Goal: Complete application form

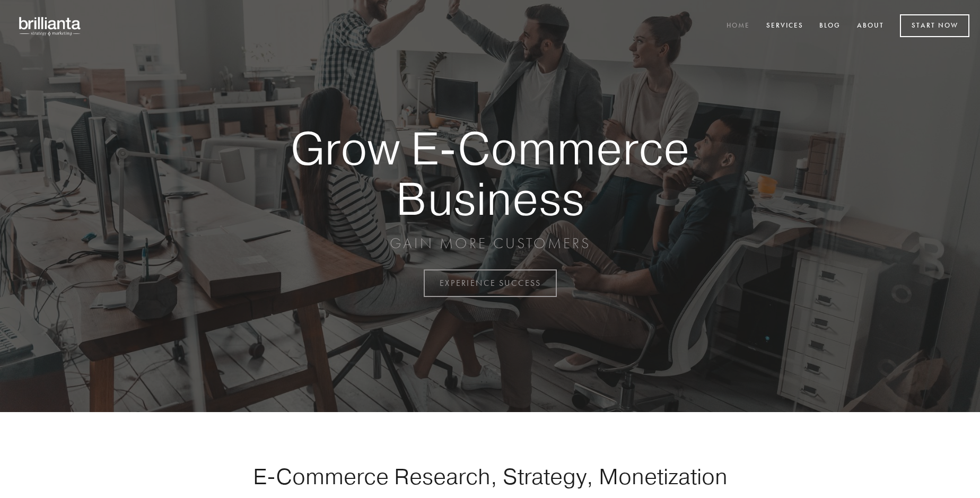
scroll to position [2780, 0]
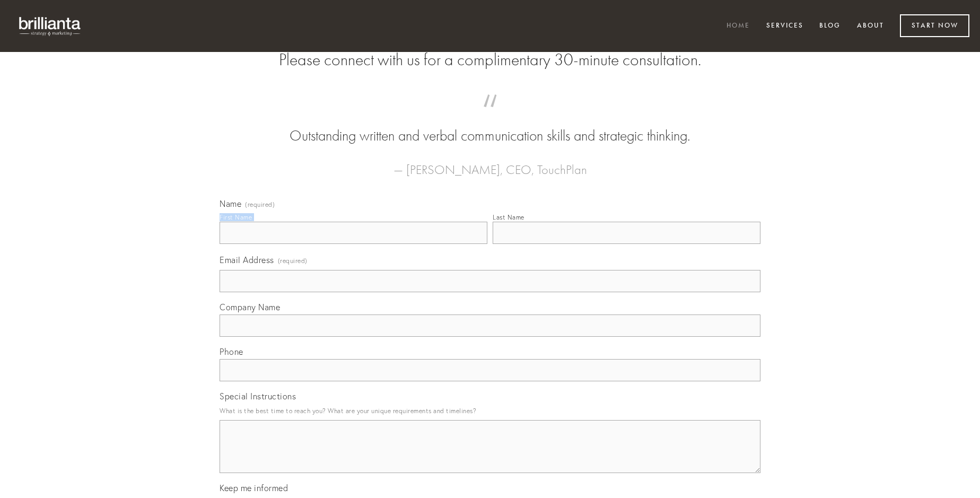
type input "[PERSON_NAME]"
click at [626, 244] on input "Last Name" at bounding box center [627, 233] width 268 height 22
type input "[PERSON_NAME]"
click at [490, 292] on input "Email Address (required)" at bounding box center [490, 281] width 541 height 22
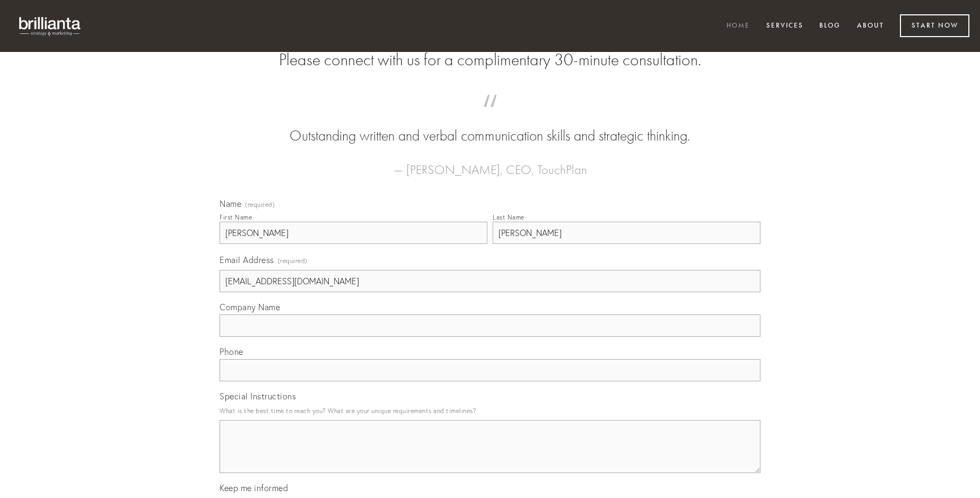
type input "[EMAIL_ADDRESS][DOMAIN_NAME]"
click at [490, 337] on input "Company Name" at bounding box center [490, 325] width 541 height 22
type input "soleo"
click at [490, 381] on input "text" at bounding box center [490, 370] width 541 height 22
click at [490, 456] on textarea "Special Instructions" at bounding box center [490, 446] width 541 height 53
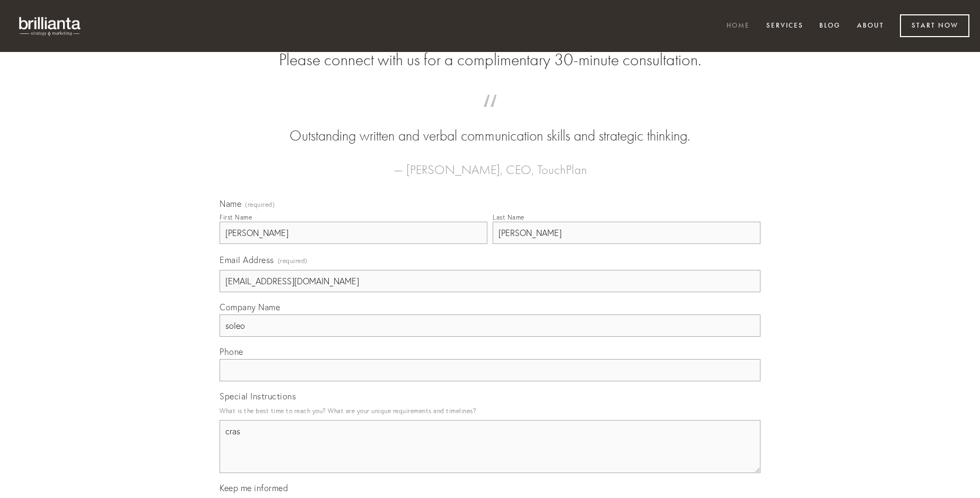
type textarea "cras"
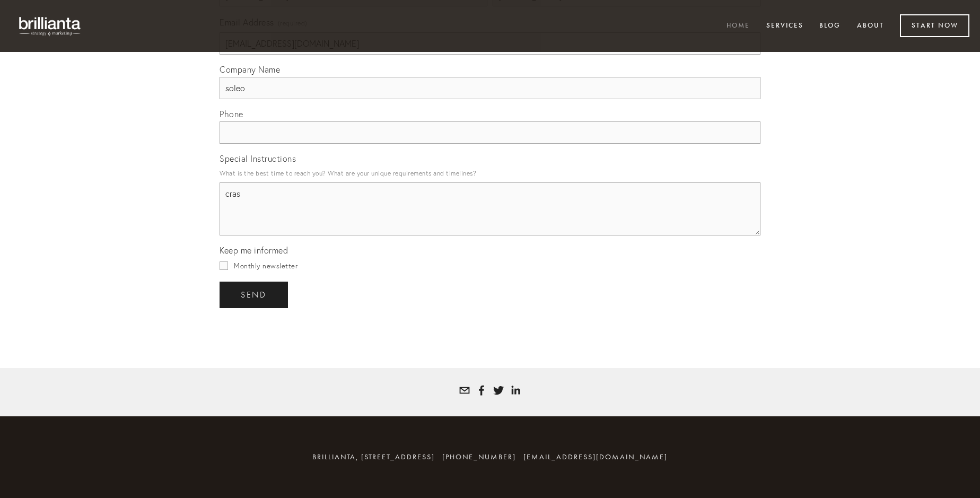
click at [255, 294] on span "send" at bounding box center [254, 295] width 26 height 10
